Goal: Navigation & Orientation: Find specific page/section

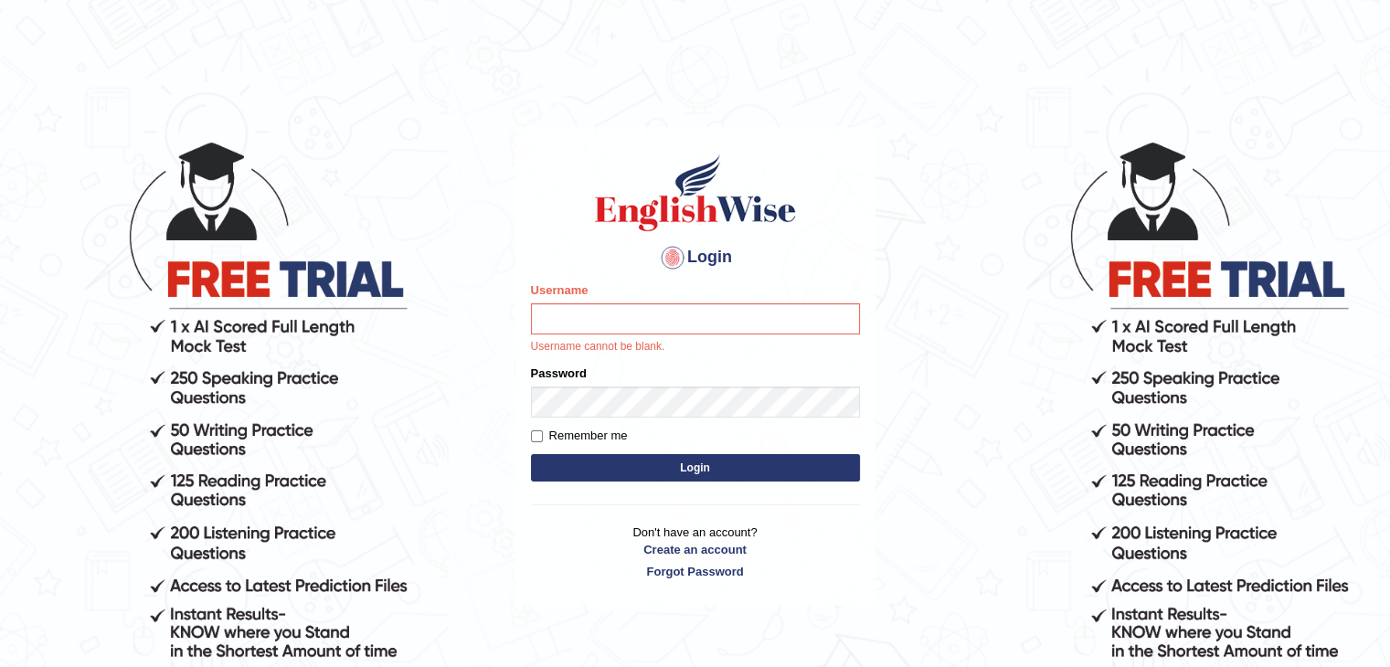
click at [718, 310] on input "Username" at bounding box center [695, 318] width 329 height 31
type input "yalineem"
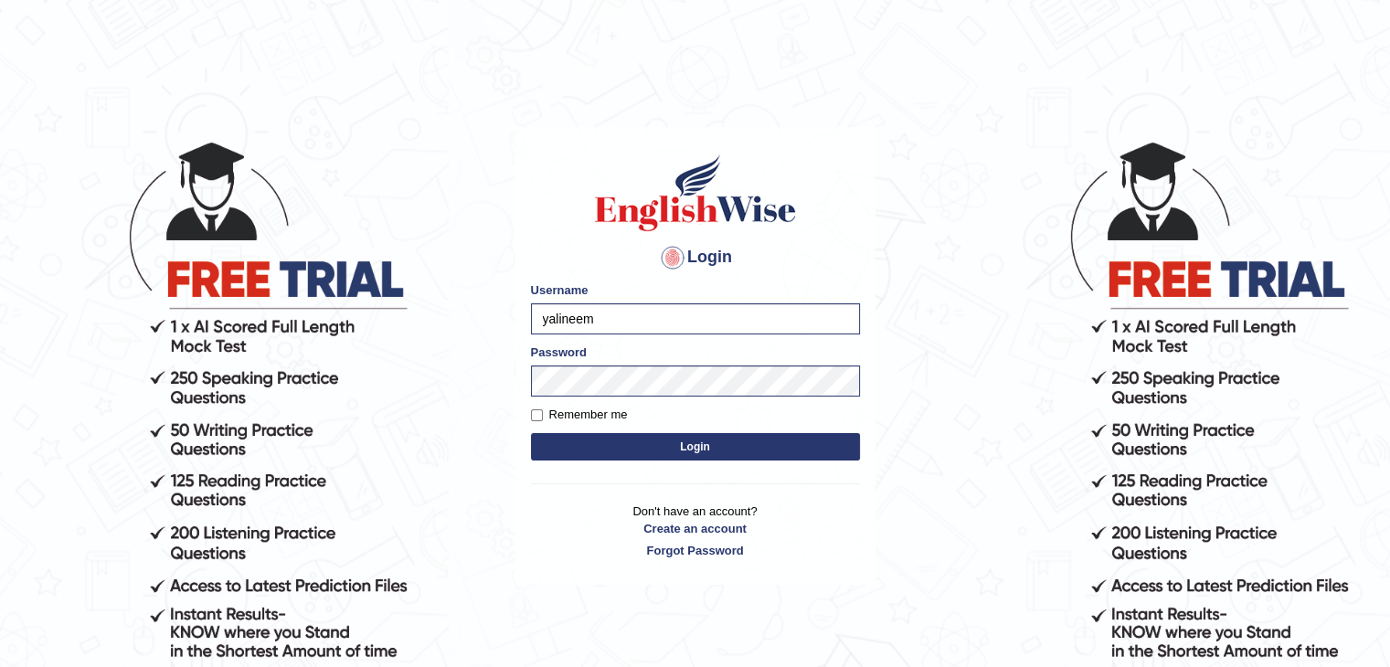
click at [691, 445] on button "Login" at bounding box center [695, 446] width 329 height 27
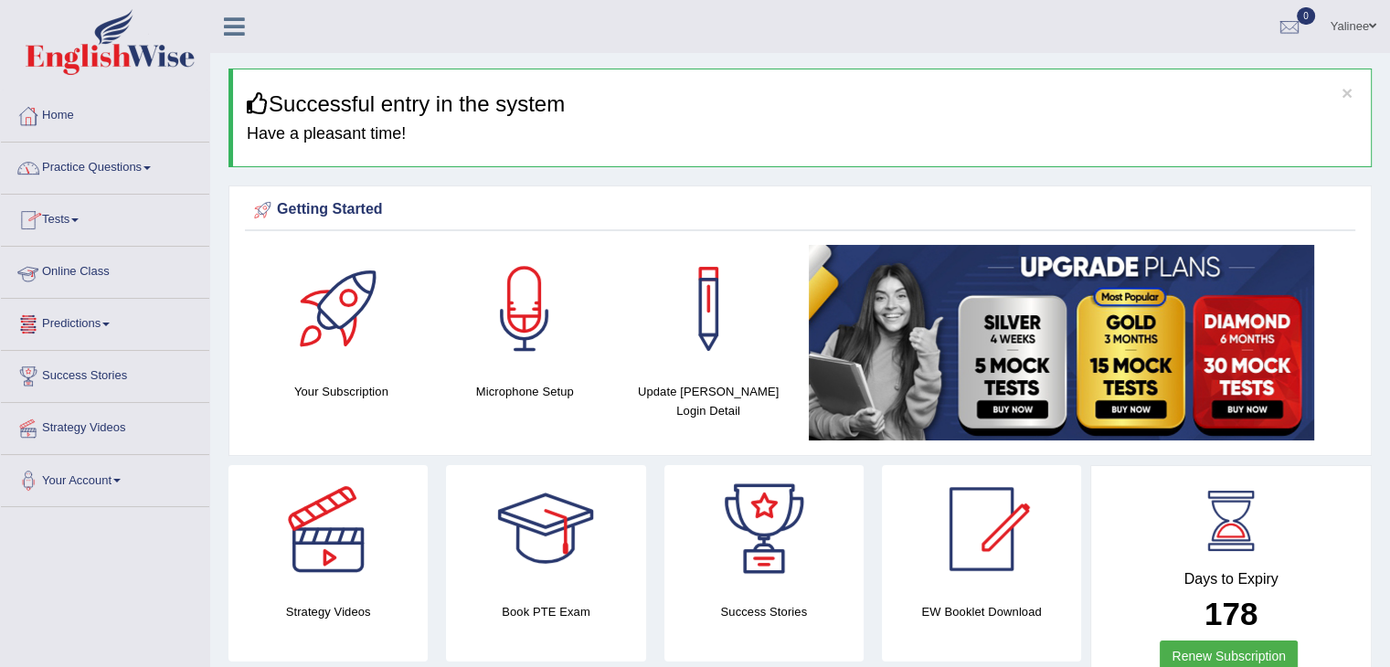
click at [88, 270] on link "Online Class" at bounding box center [105, 270] width 208 height 46
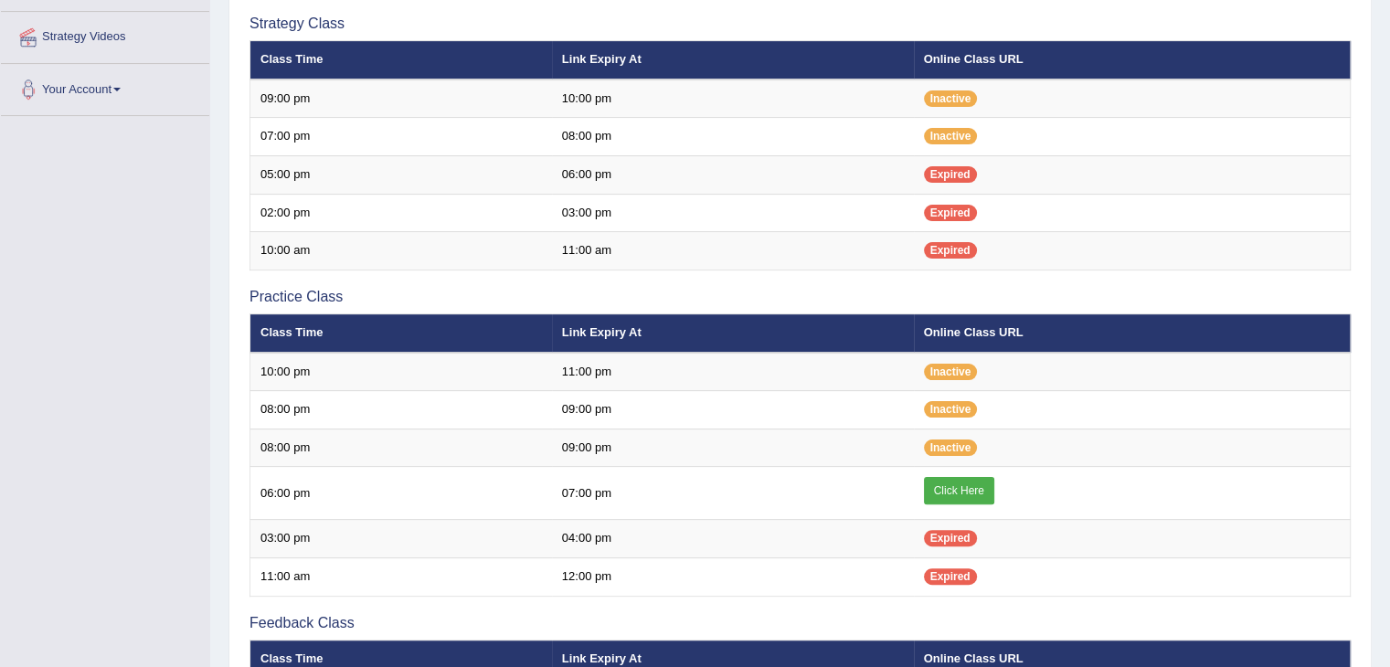
scroll to position [388, 0]
